Goal: Find specific page/section

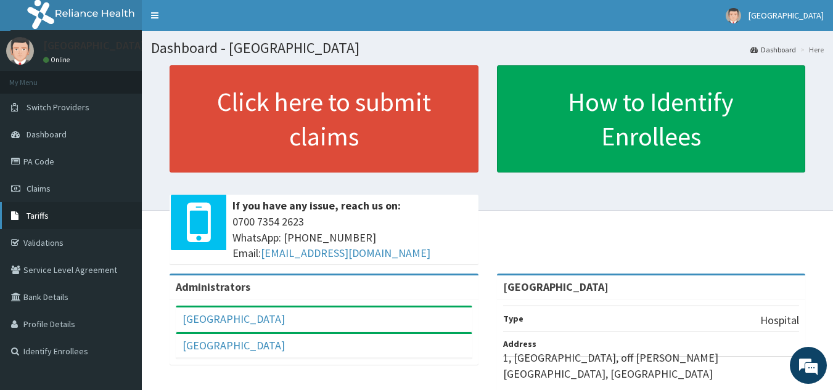
click at [32, 214] on span "Tariffs" at bounding box center [38, 215] width 22 height 11
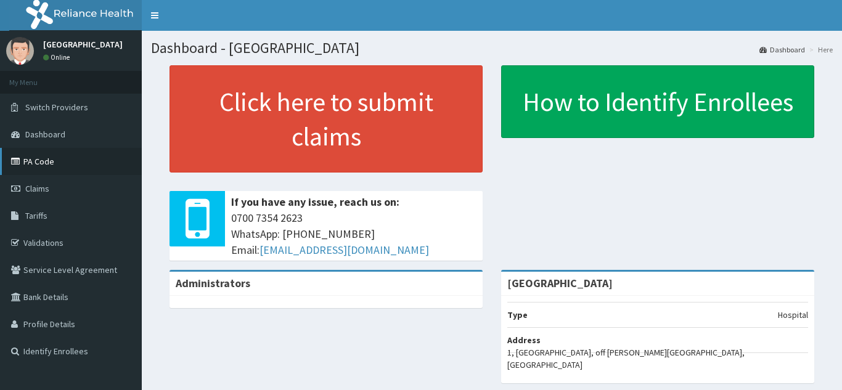
click at [34, 161] on link "PA Code" at bounding box center [71, 161] width 142 height 27
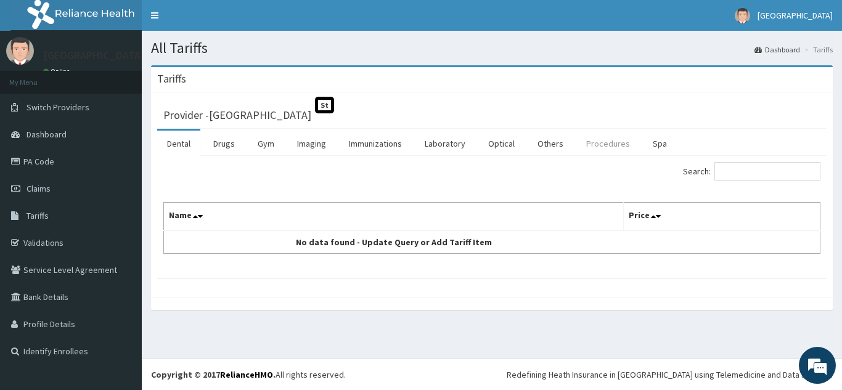
click at [604, 142] on link "Procedures" at bounding box center [607, 144] width 63 height 26
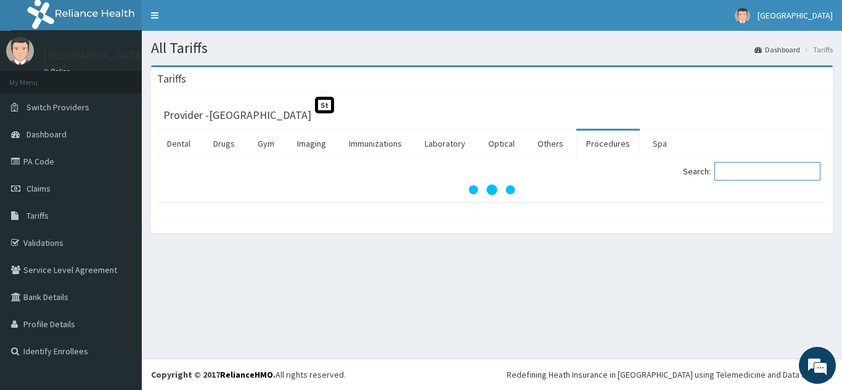
click at [753, 169] on input "Search:" at bounding box center [767, 171] width 106 height 18
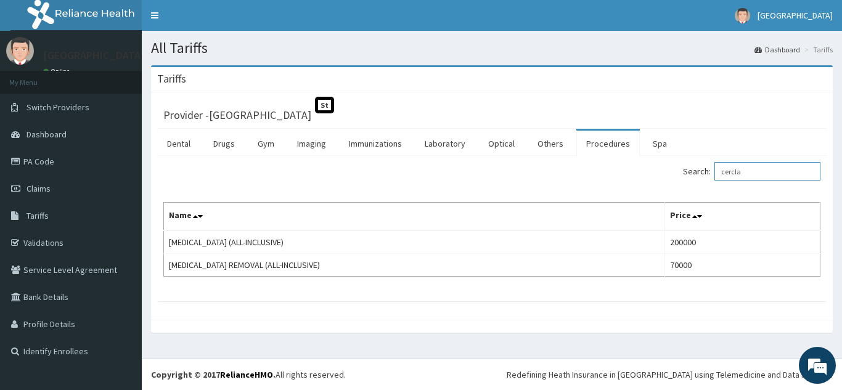
type input "cercla"
